Goal: Find specific page/section: Find specific page/section

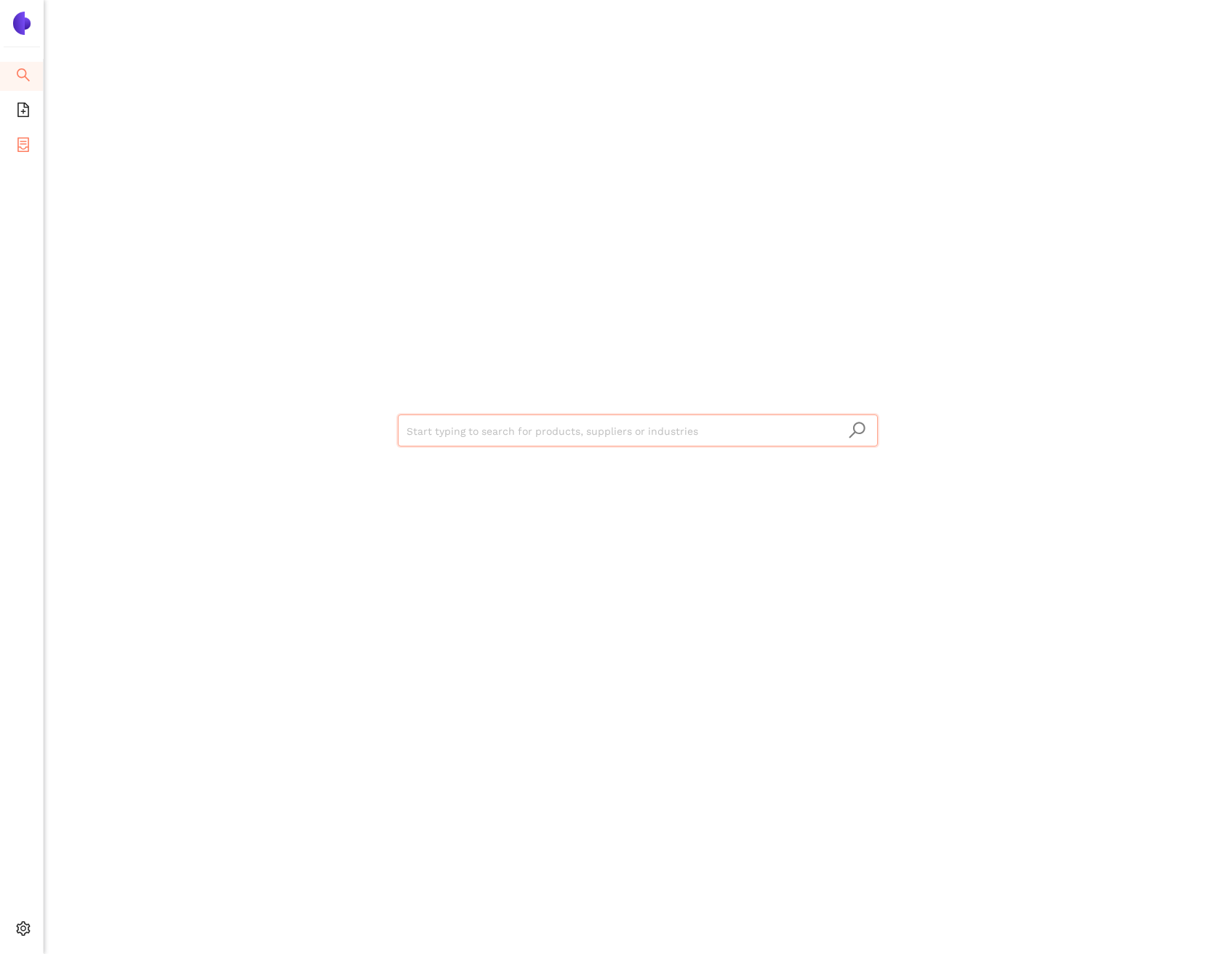
click at [23, 158] on span "container" at bounding box center [23, 147] width 14 height 29
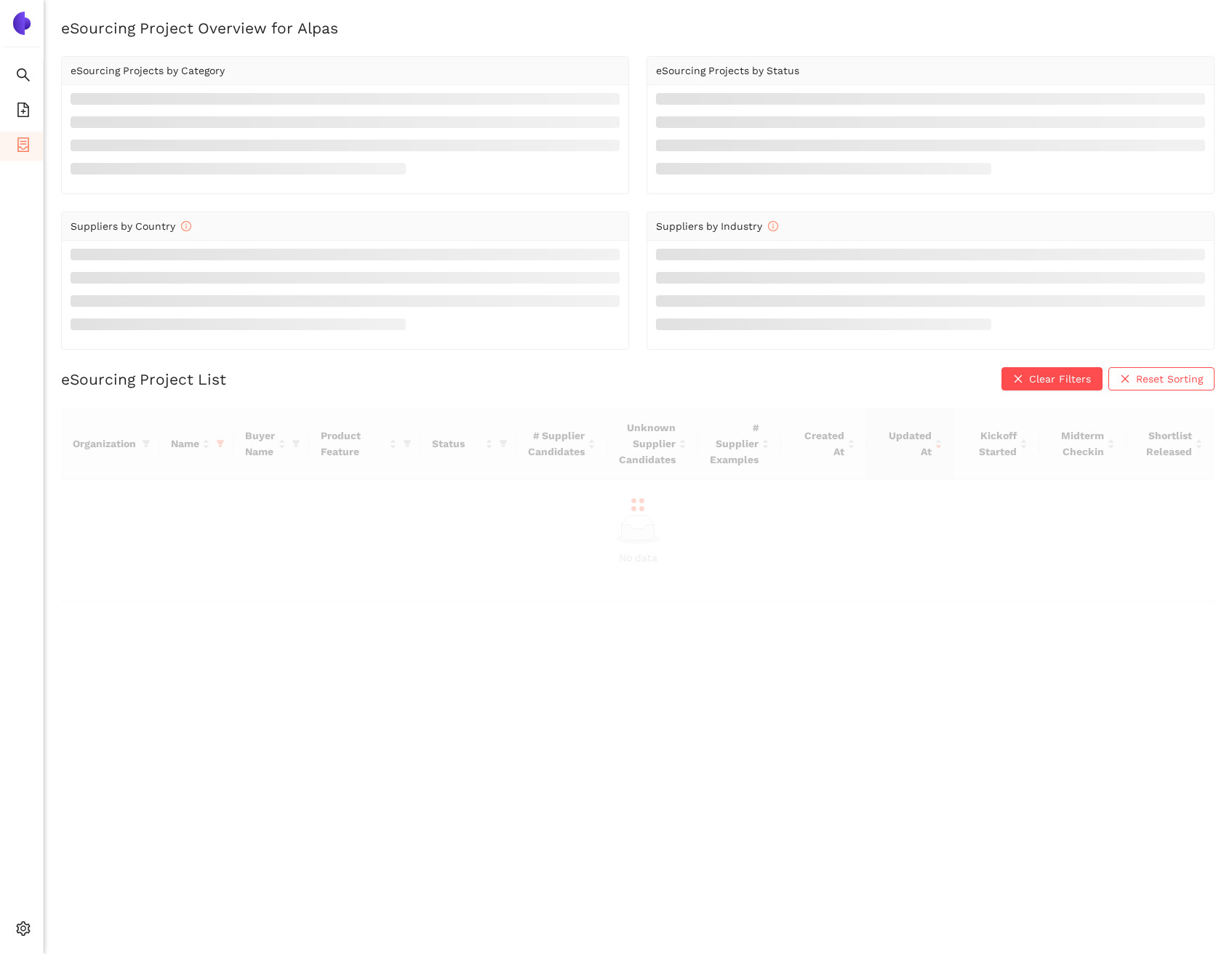
click at [220, 441] on div at bounding box center [638, 505] width 1154 height 194
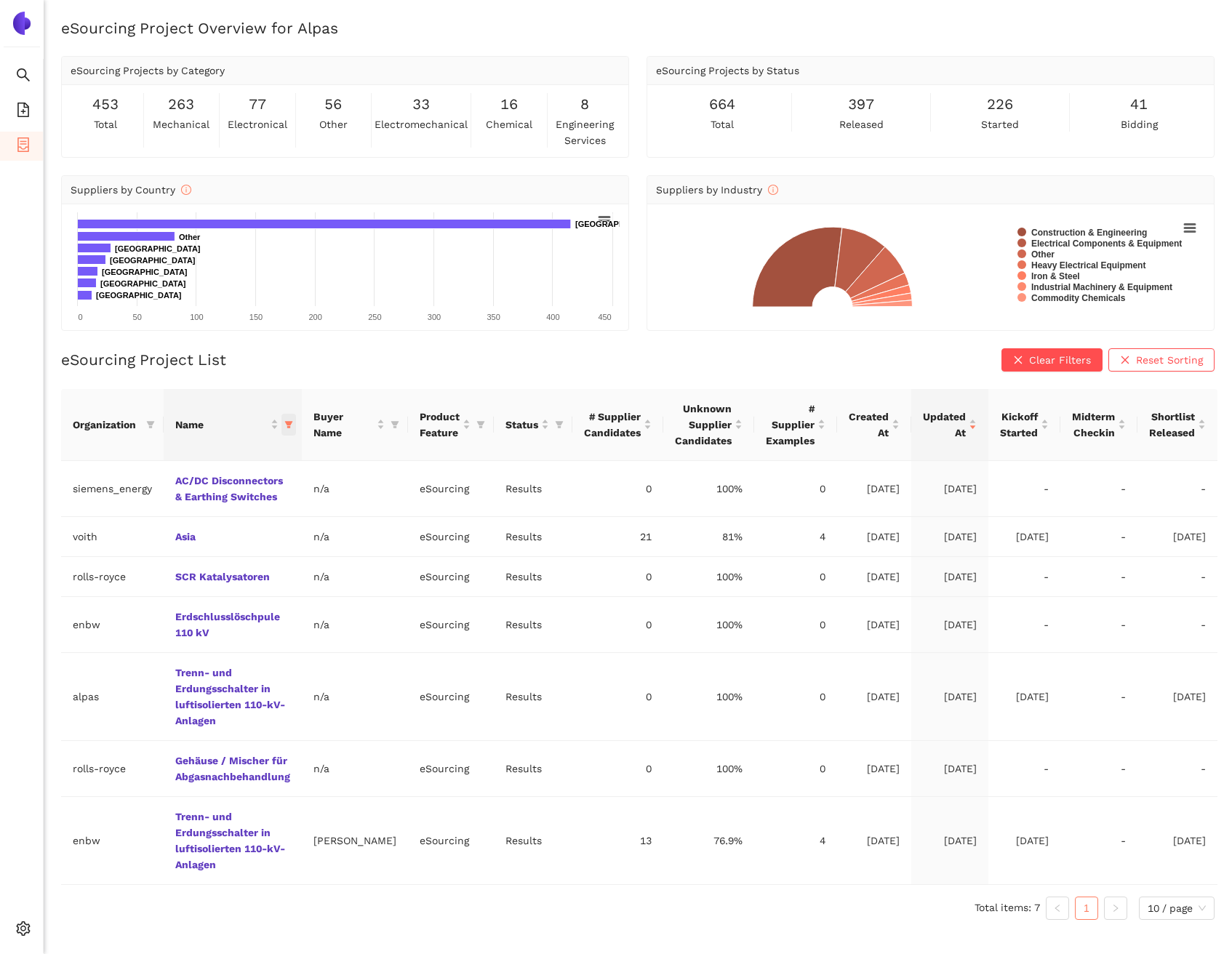
click at [292, 423] on span "this column's title is Name,this column is sortable" at bounding box center [288, 424] width 14 height 22
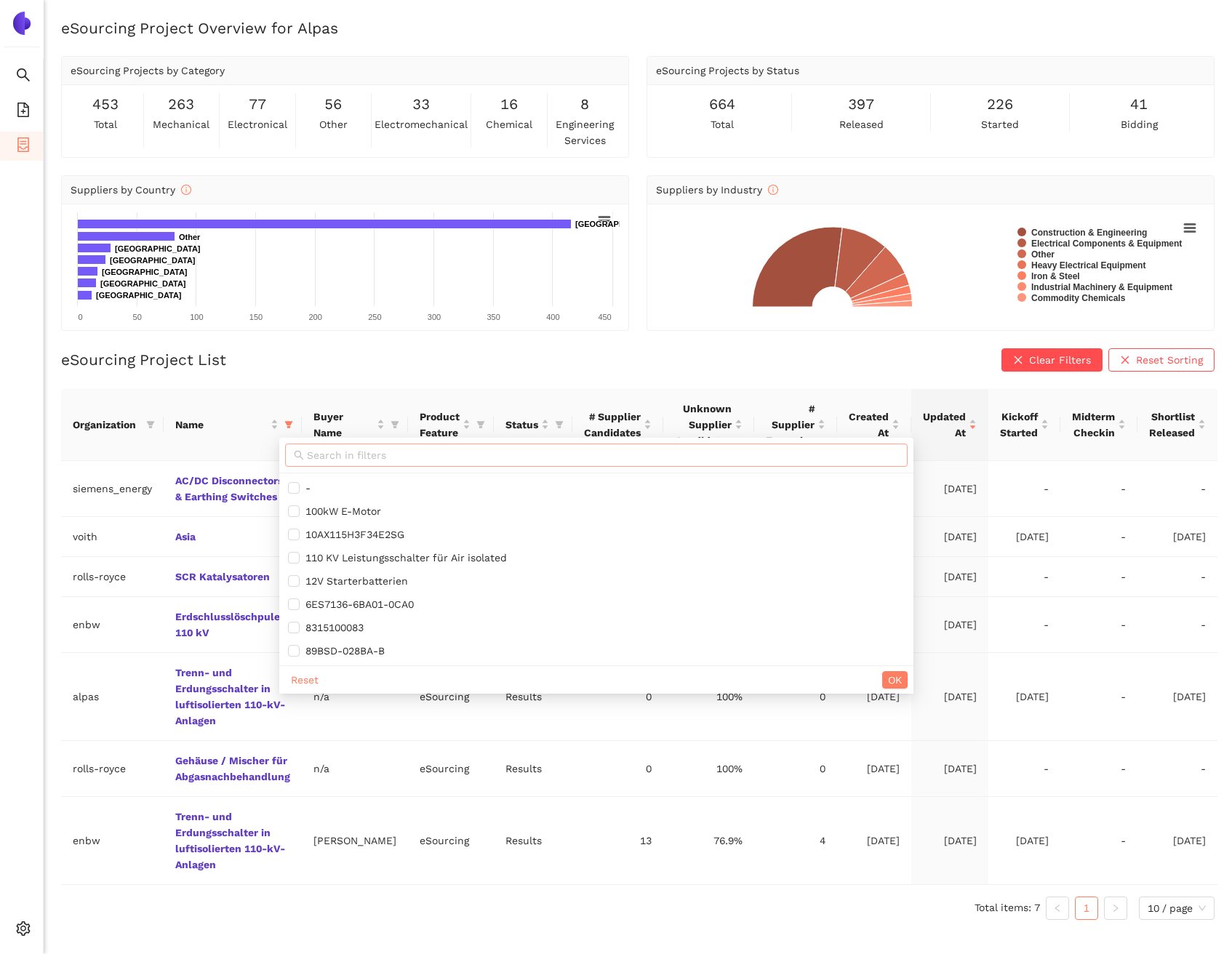
click at [334, 451] on input "text" at bounding box center [603, 455] width 592 height 16
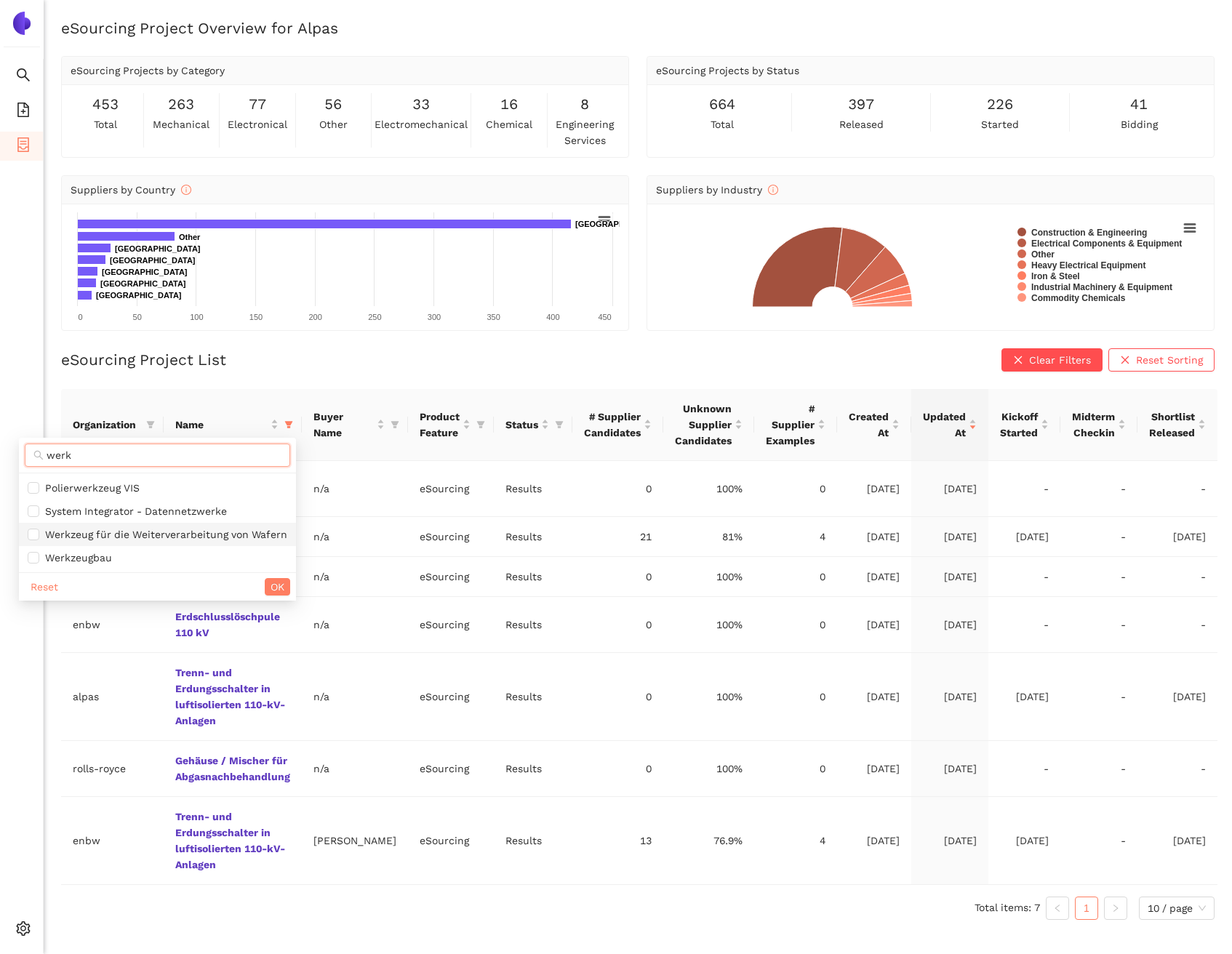
type input "werk"
drag, startPoint x: 265, startPoint y: 534, endPoint x: 276, endPoint y: 557, distance: 25.5
click at [266, 534] on span "Werkzeug für die Weiterverarbeitung von Wafern" at bounding box center [163, 534] width 248 height 11
checkbox input "true"
click at [281, 583] on span "OK" at bounding box center [278, 587] width 14 height 16
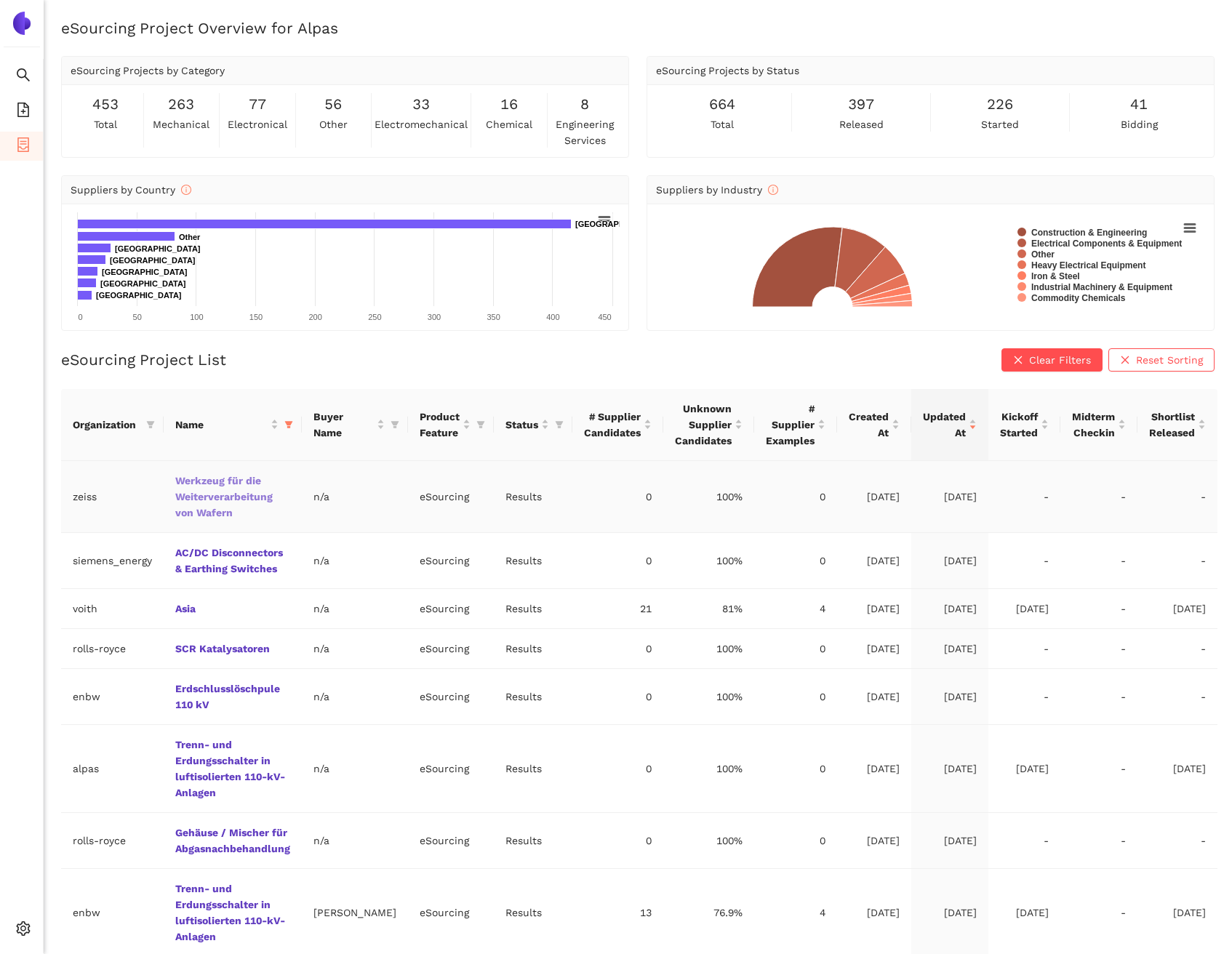
click at [0, 0] on link "Werkzeug für die Weiterverarbeitung von Wafern" at bounding box center [0, 0] width 0 height 0
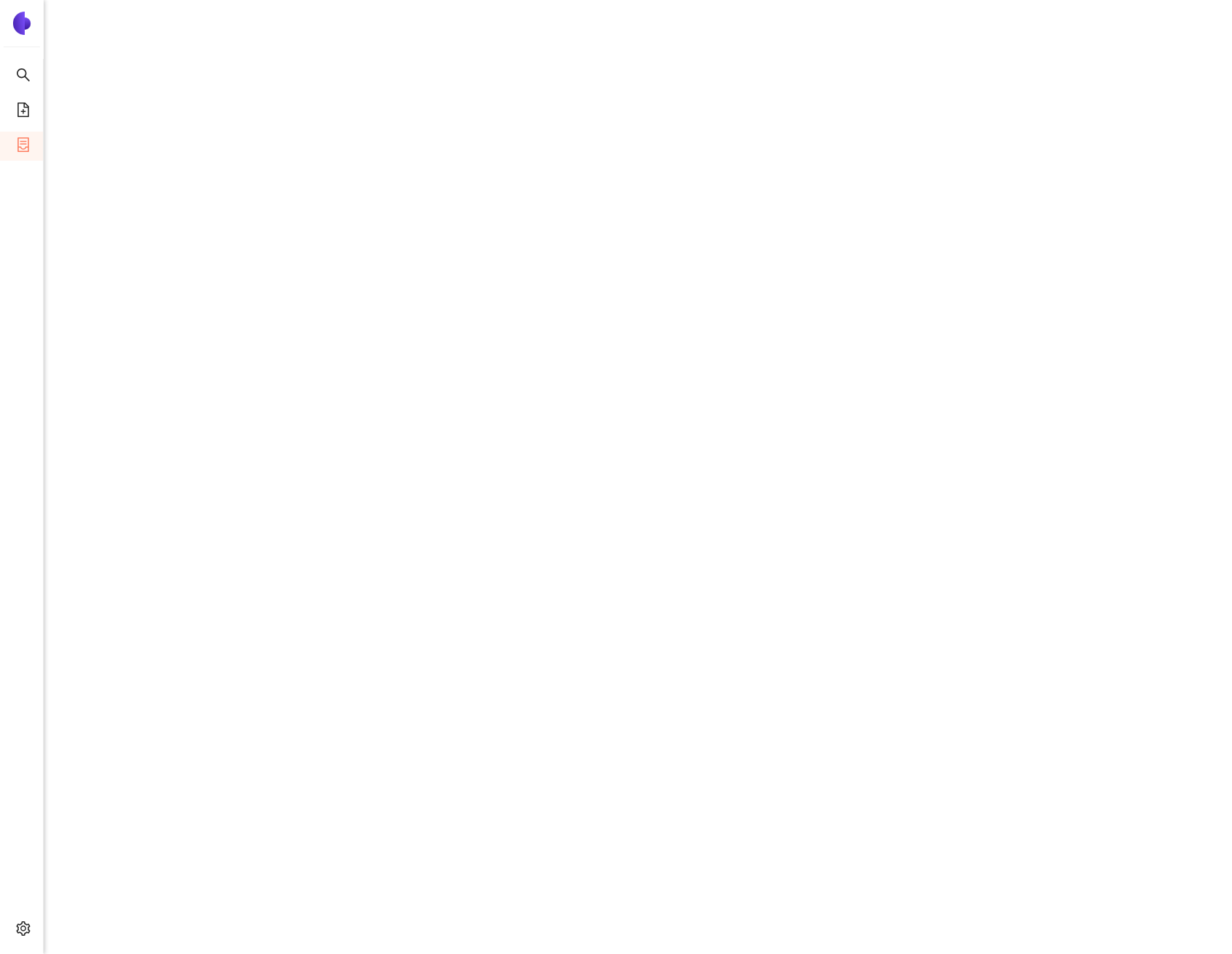
scroll to position [1039, 0]
